Goal: Check status

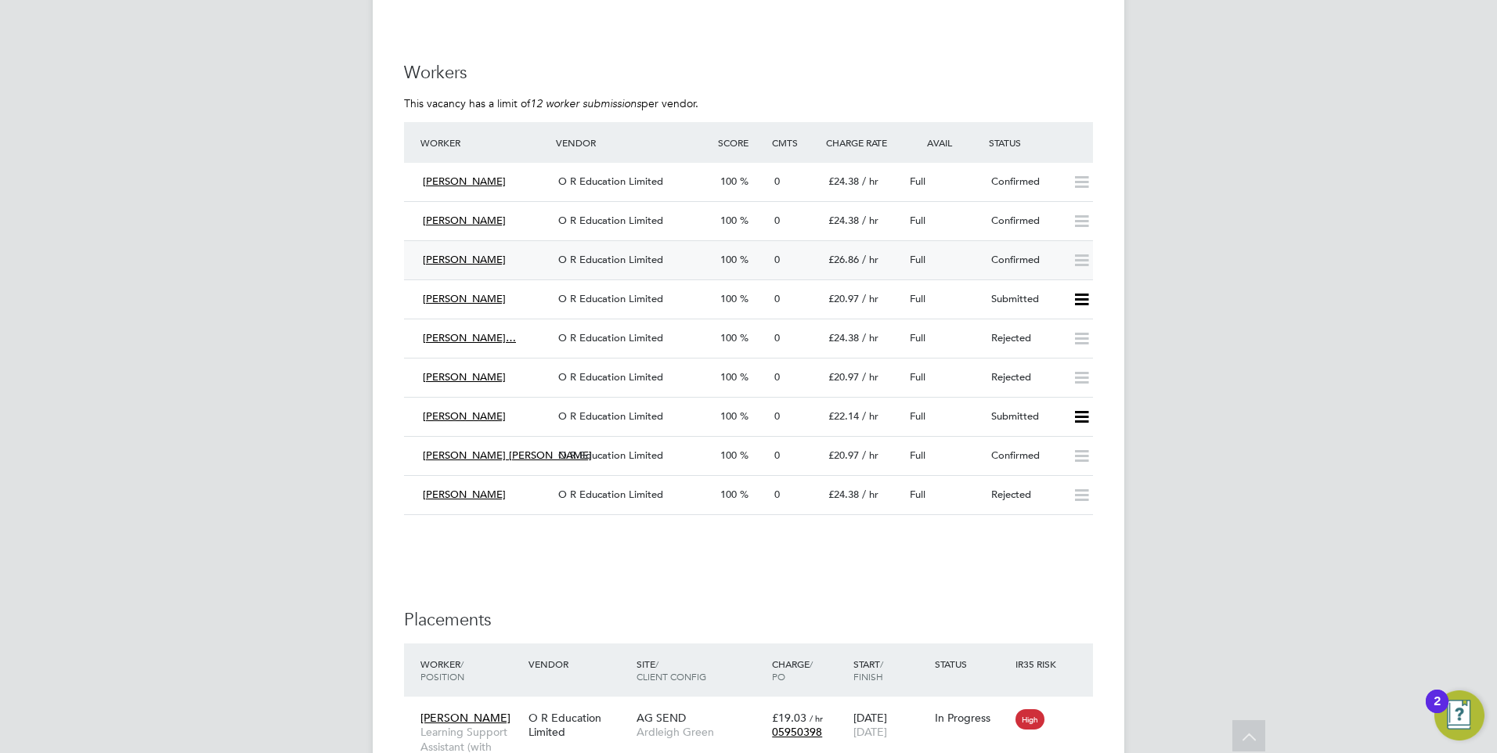
click at [524, 269] on div "[PERSON_NAME]" at bounding box center [483, 260] width 135 height 26
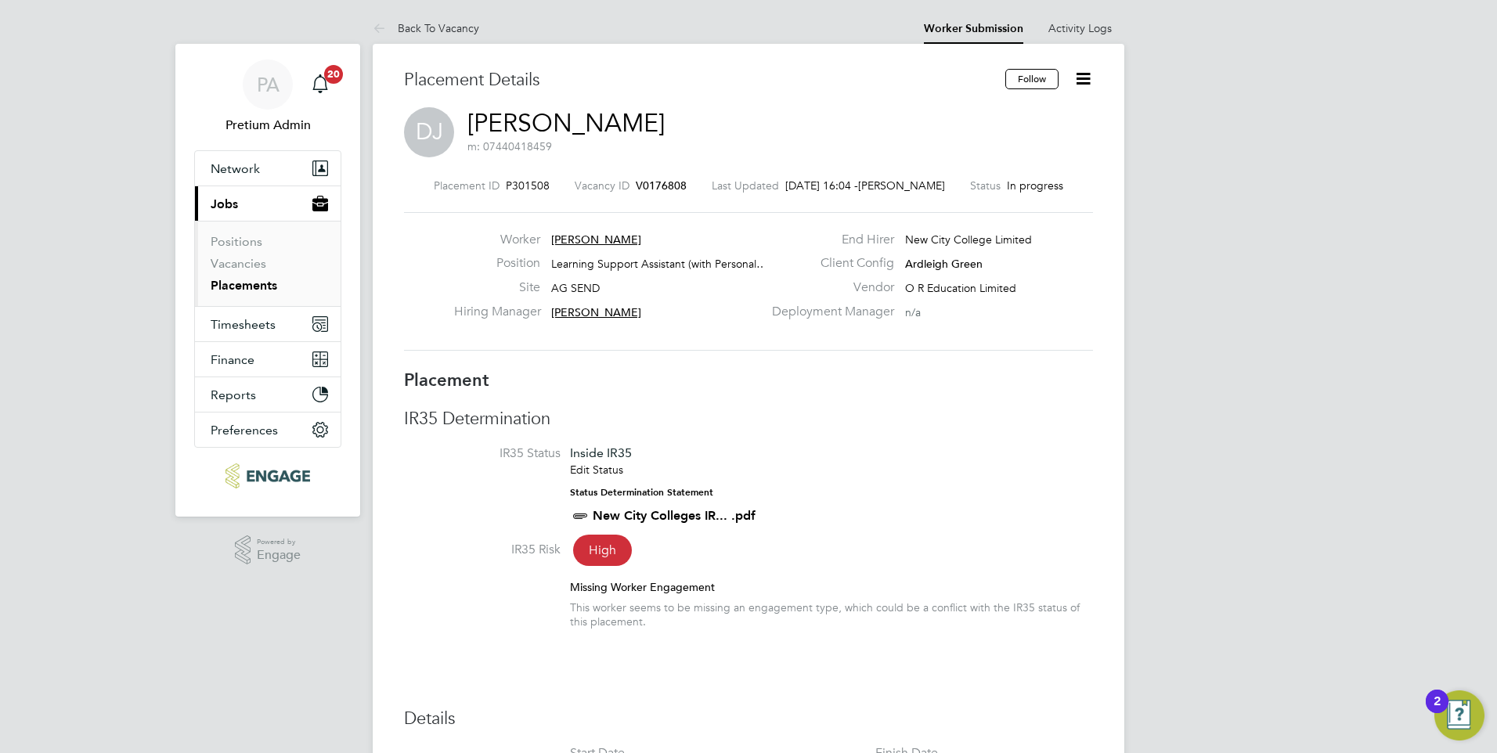
click at [636, 185] on span "V0176808" at bounding box center [661, 185] width 51 height 14
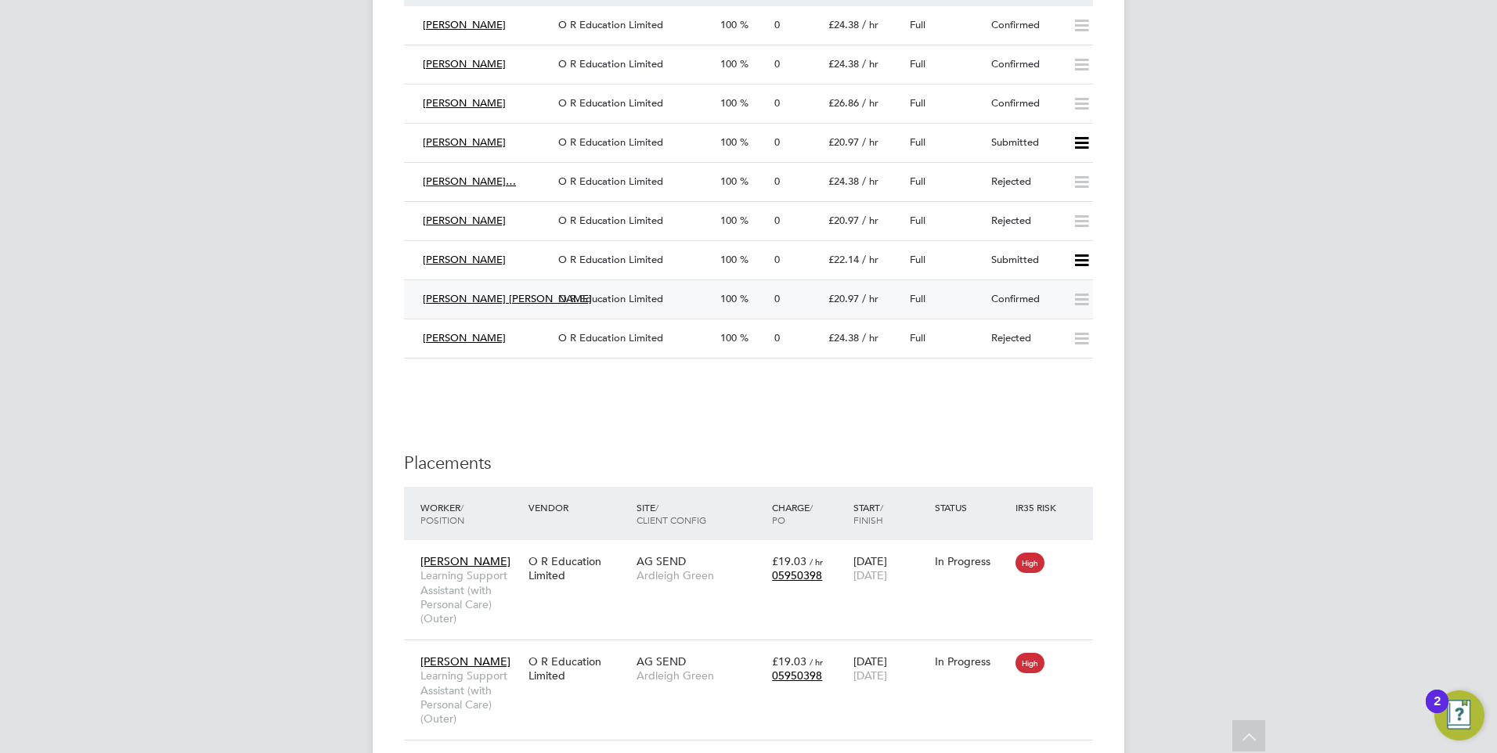
click at [517, 297] on div "[PERSON_NAME] [PERSON_NAME]" at bounding box center [483, 300] width 135 height 26
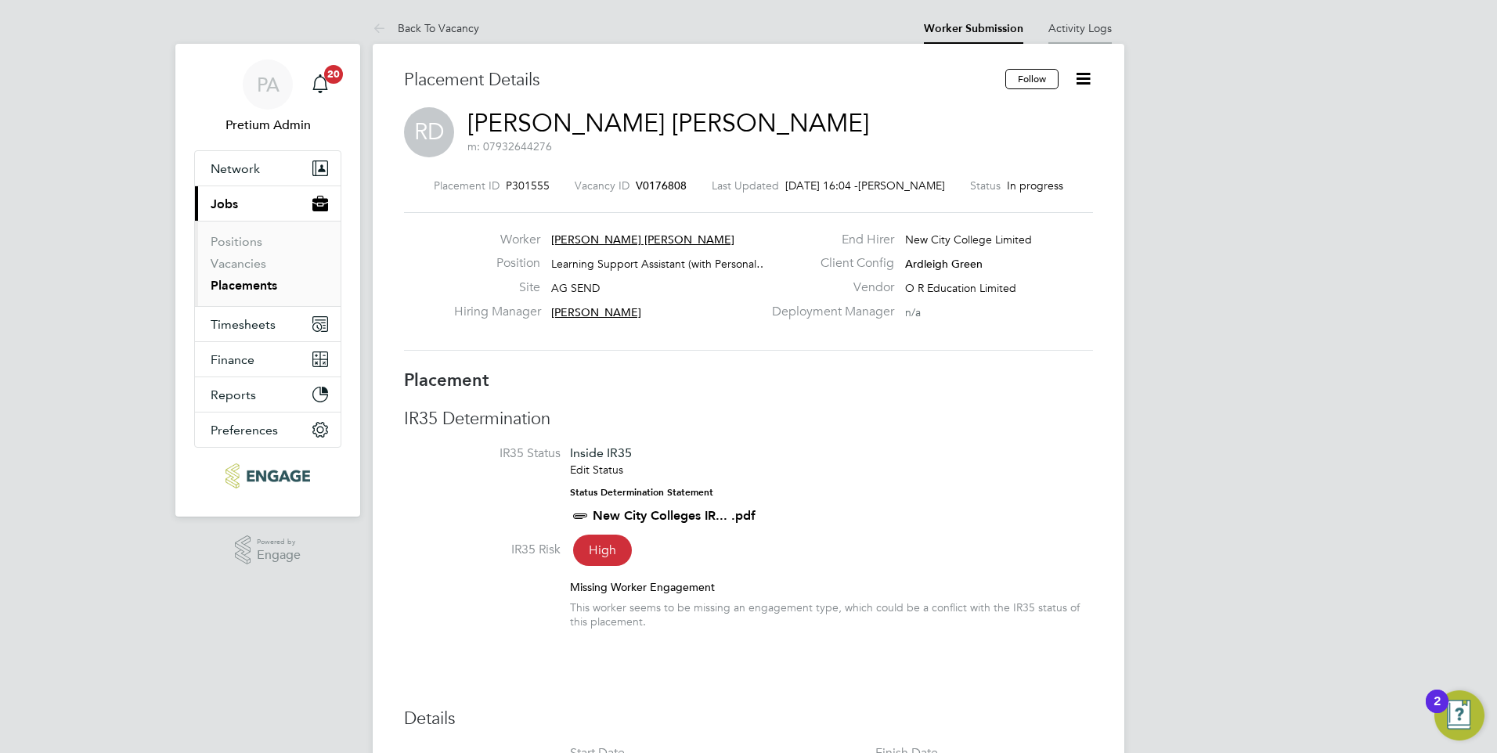
click at [1063, 27] on link "Activity Logs" at bounding box center [1079, 28] width 63 height 14
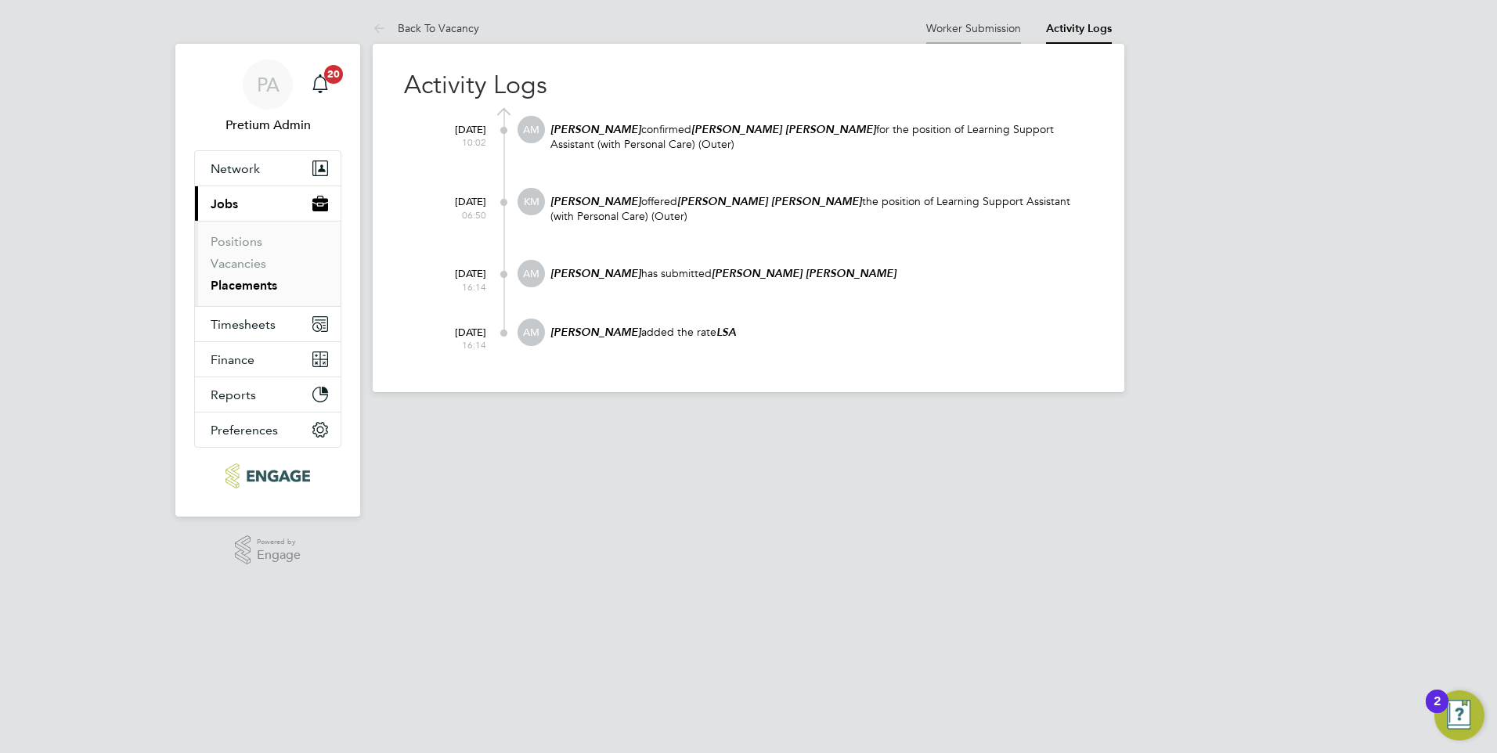
click at [987, 31] on link "Worker Submission" at bounding box center [973, 28] width 95 height 14
